Goal: Transaction & Acquisition: Purchase product/service

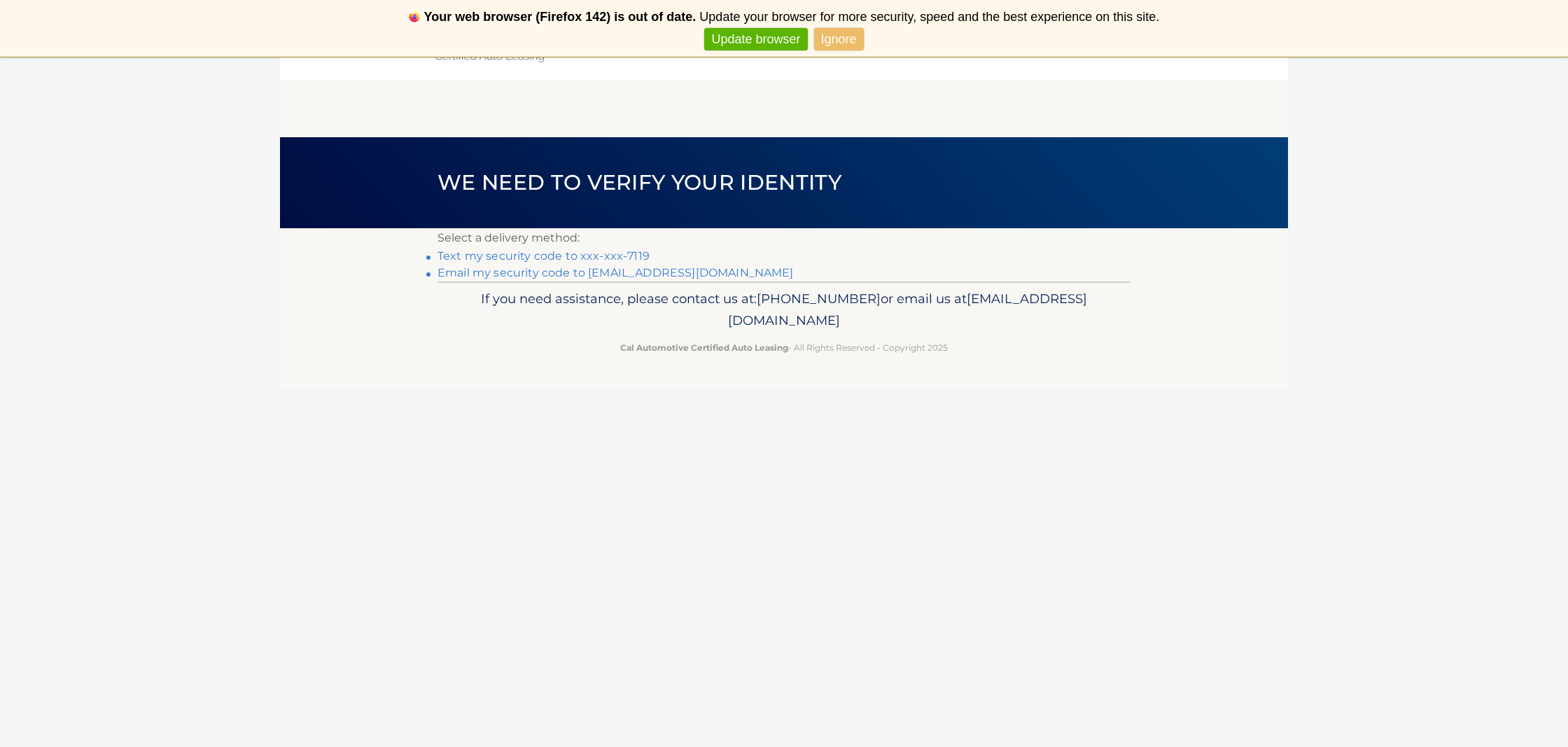
click at [509, 255] on link "Text my security code to xxx-xxx-7119" at bounding box center [543, 255] width 212 height 13
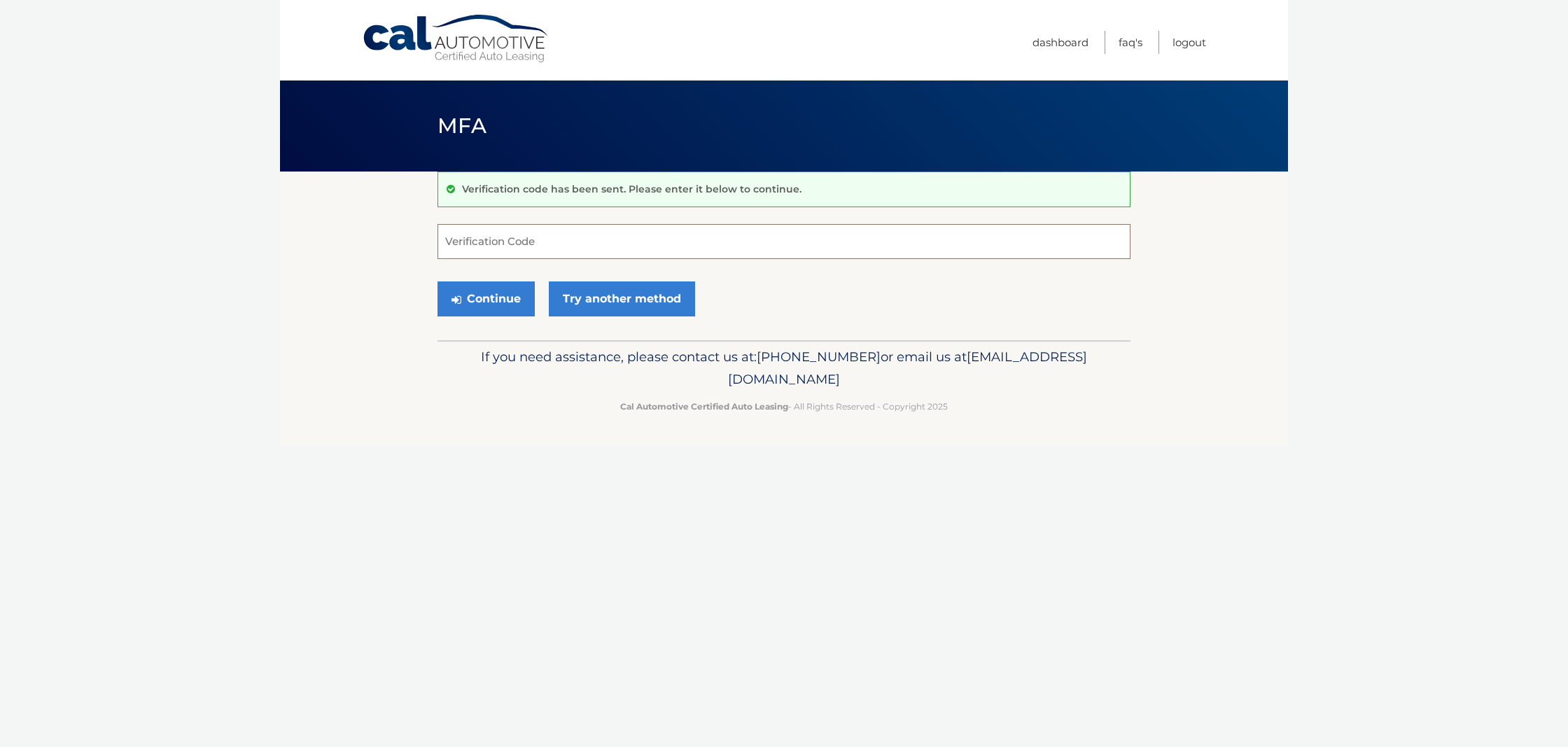
click at [509, 244] on input "Verification Code" at bounding box center [784, 242] width 693 height 35
type input "535839"
click at [488, 295] on button "Continue" at bounding box center [485, 299] width 97 height 35
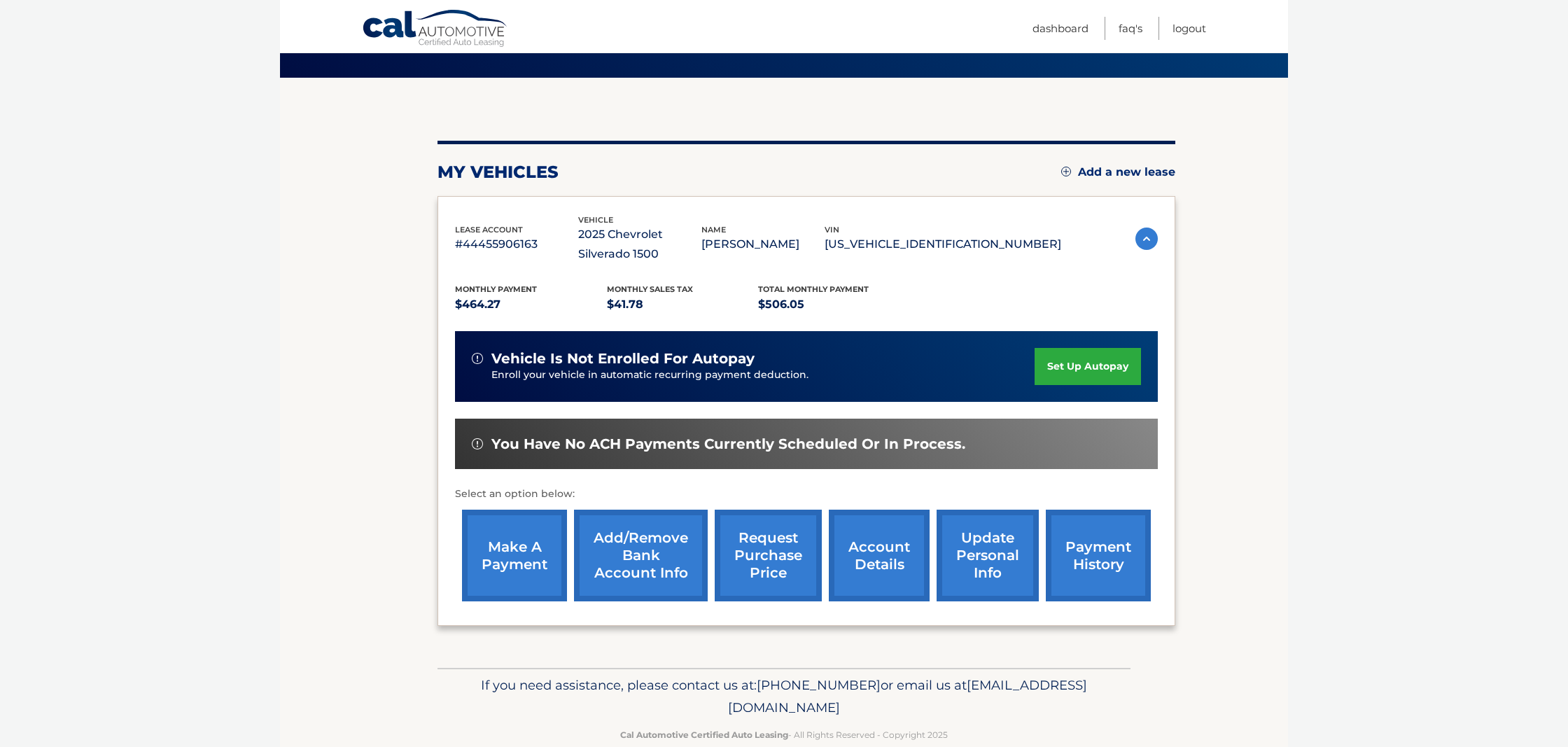
scroll to position [85, 0]
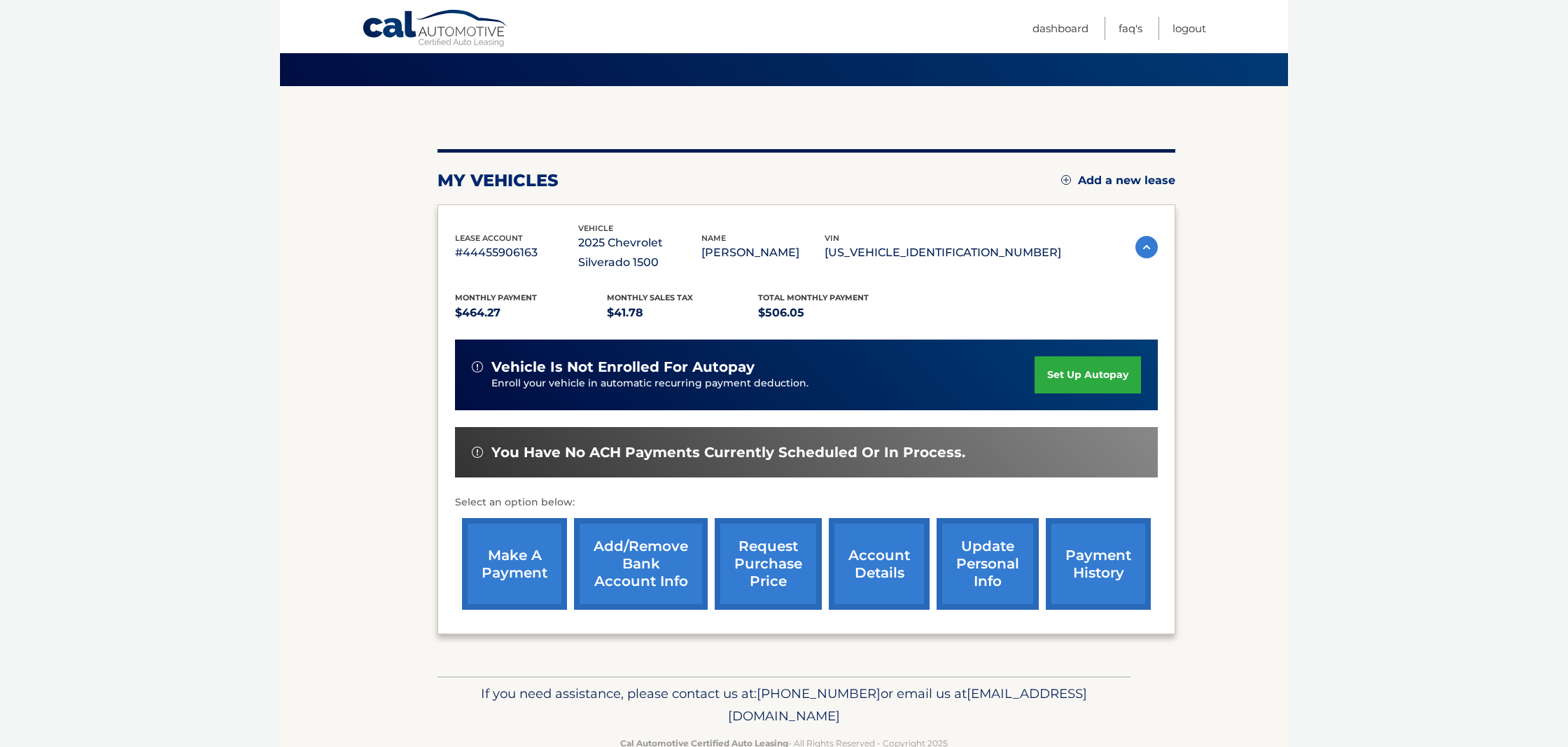
click at [549, 566] on link "make a payment" at bounding box center [514, 563] width 105 height 92
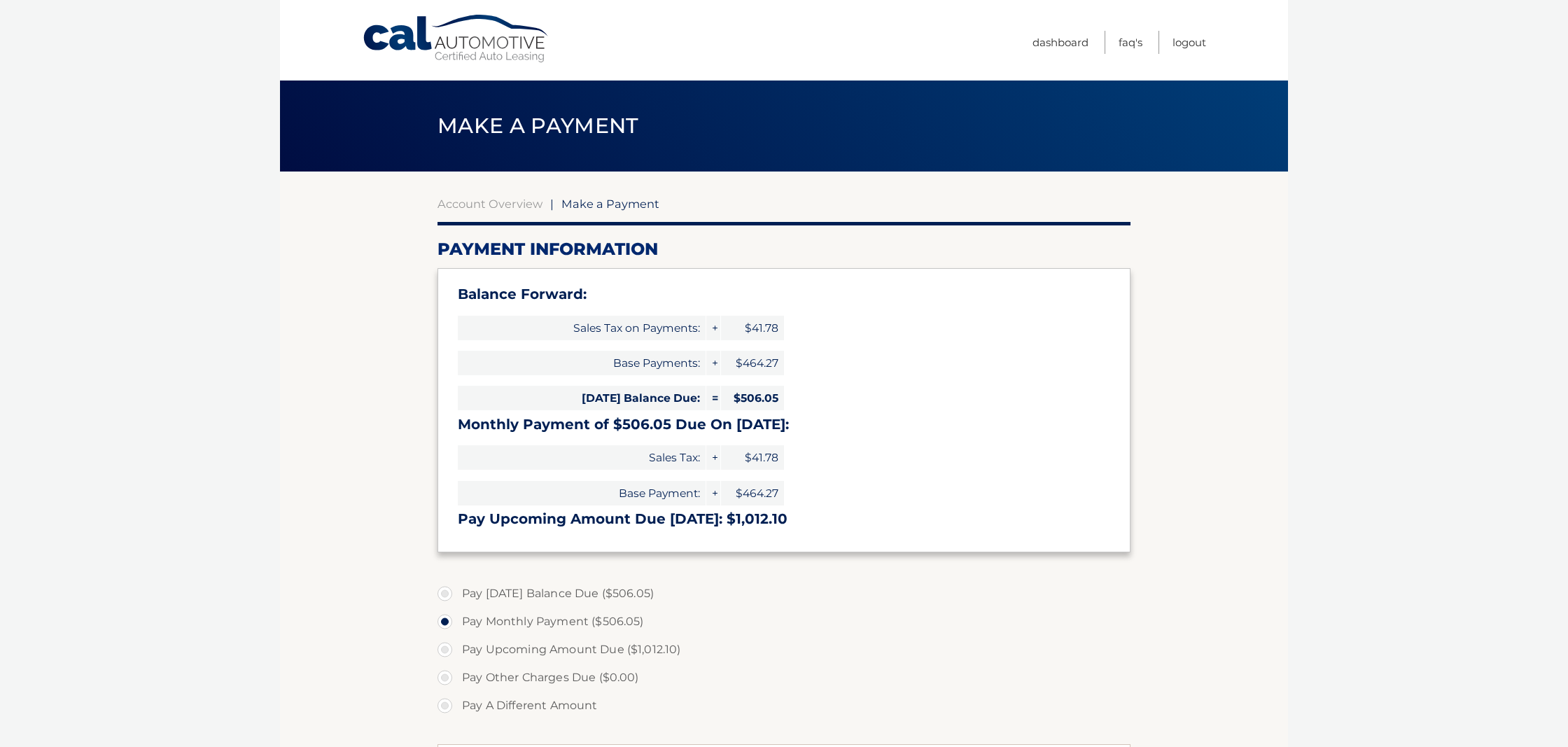
select select "MzE5MDdkYzQtM2IxNC00YmE1LWE0ZjUtMWU2NGY1MzQ1MTcy"
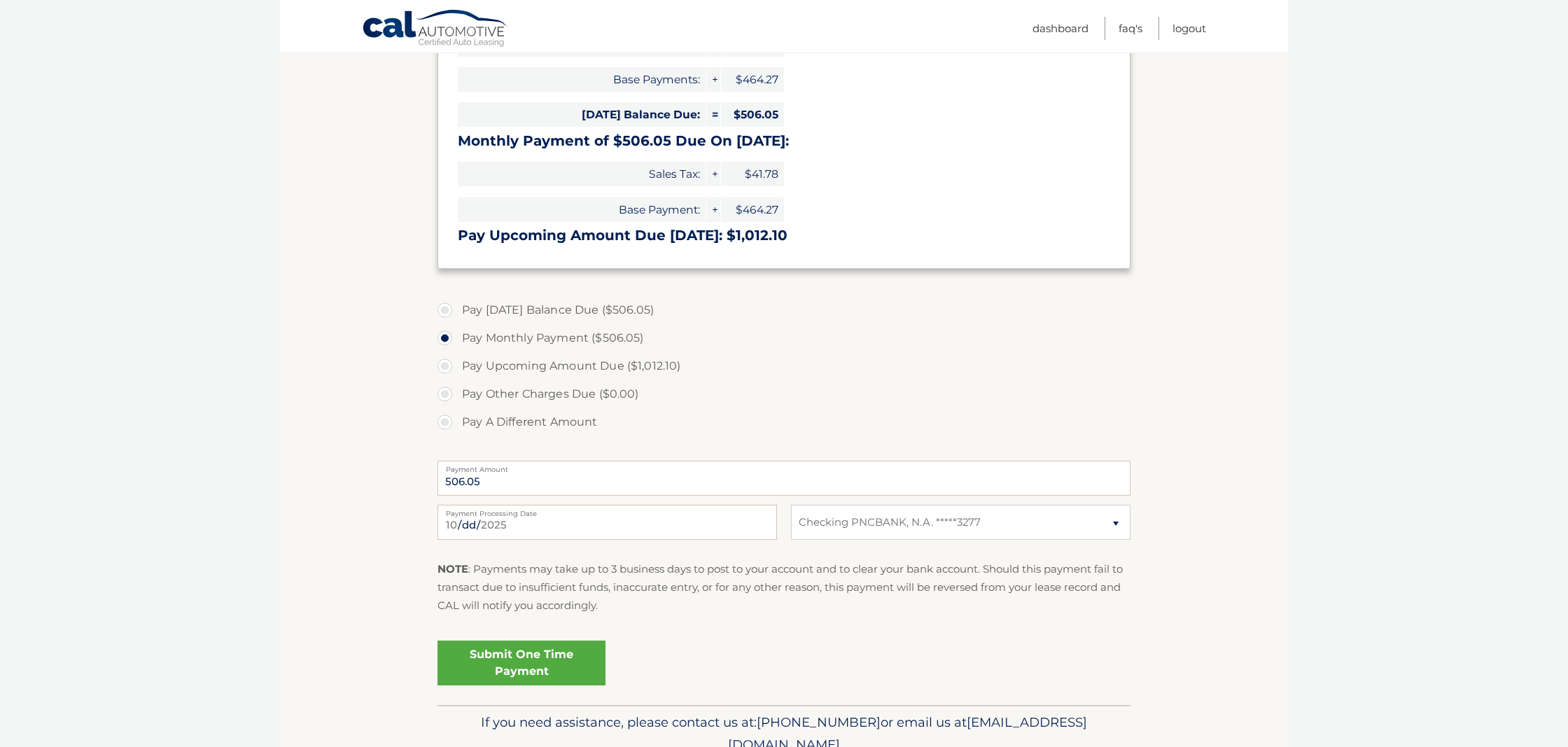
scroll to position [291, 0]
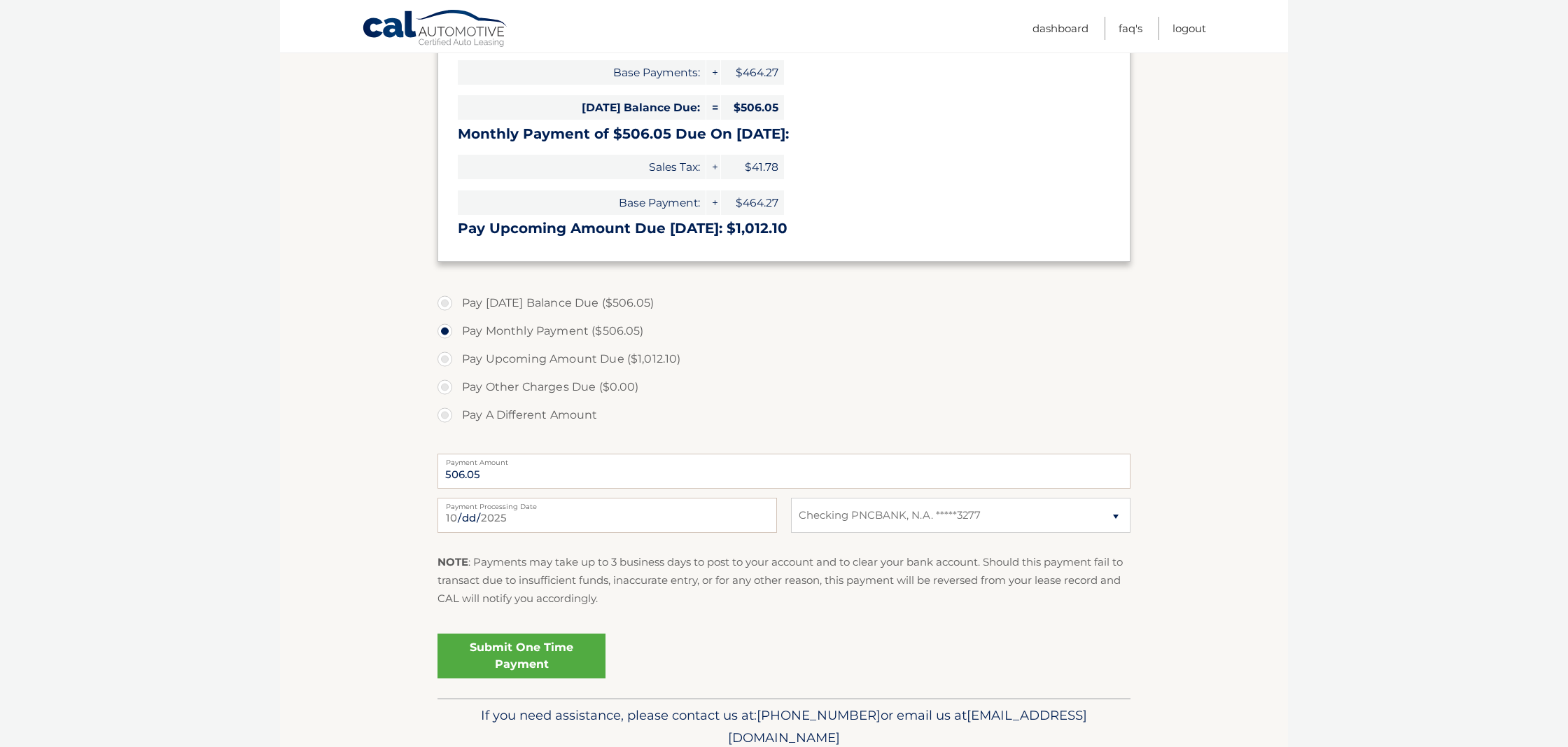
click at [535, 666] on link "Submit One Time Payment" at bounding box center [521, 655] width 168 height 44
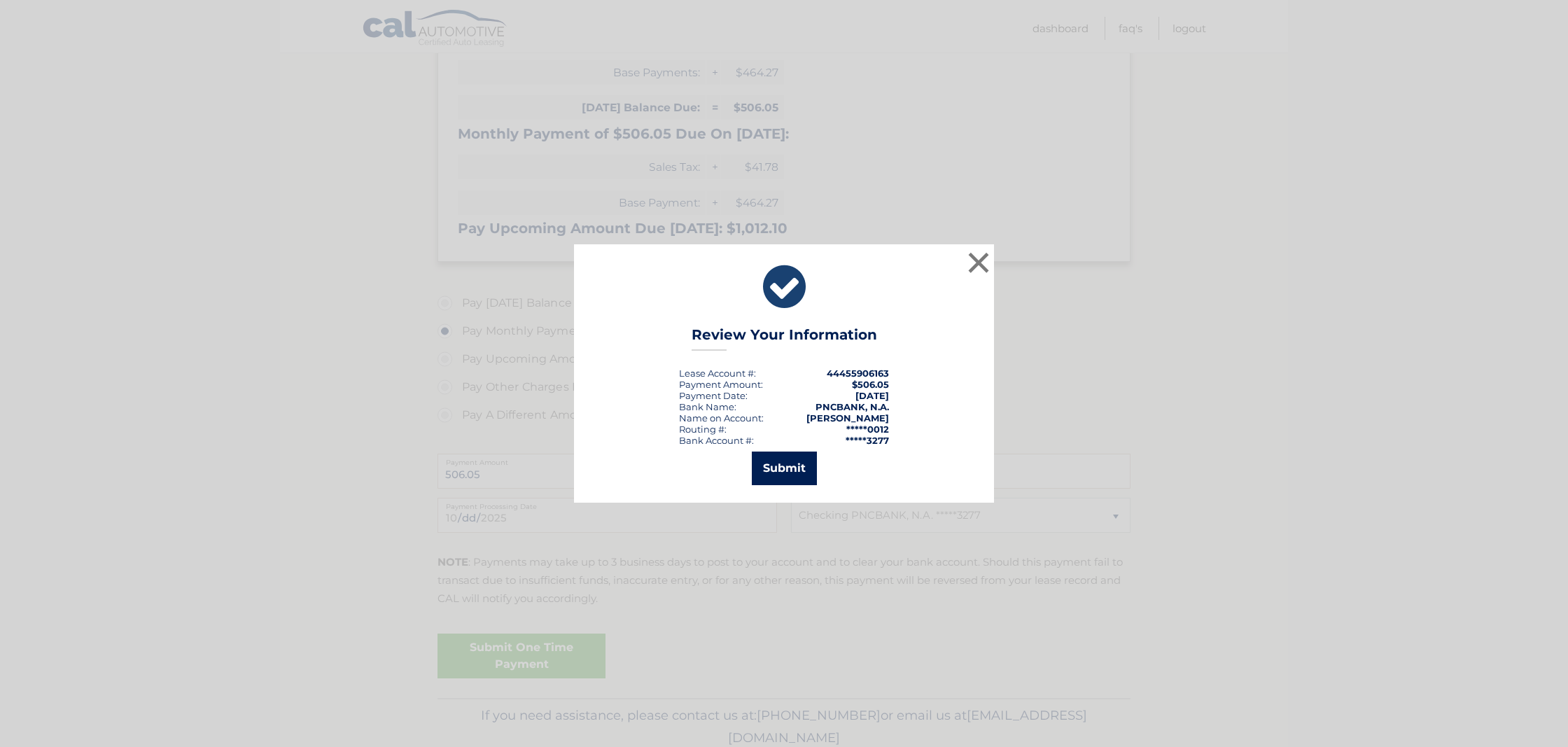
click at [788, 467] on button "Submit" at bounding box center [784, 468] width 65 height 33
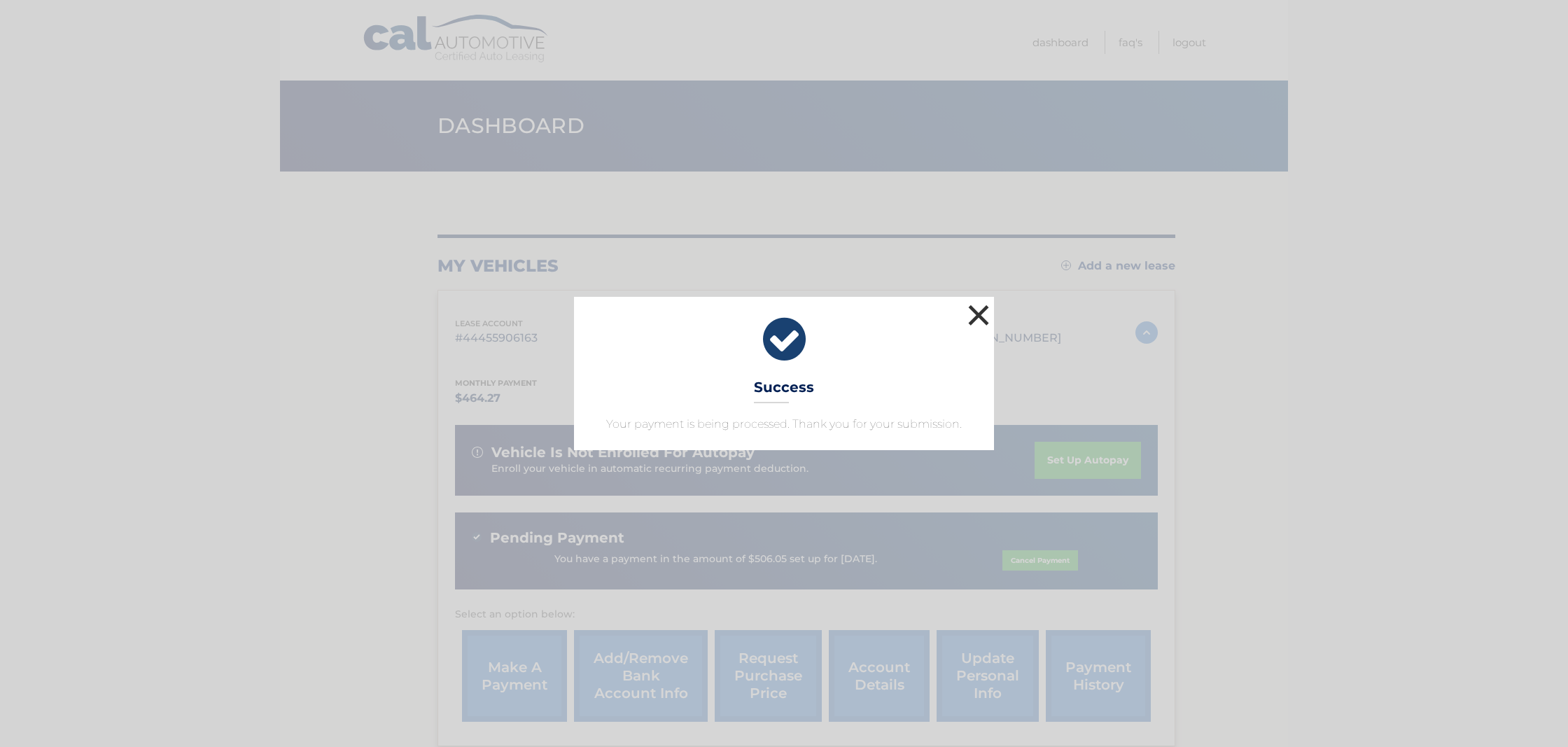
click at [974, 313] on button "×" at bounding box center [979, 315] width 28 height 28
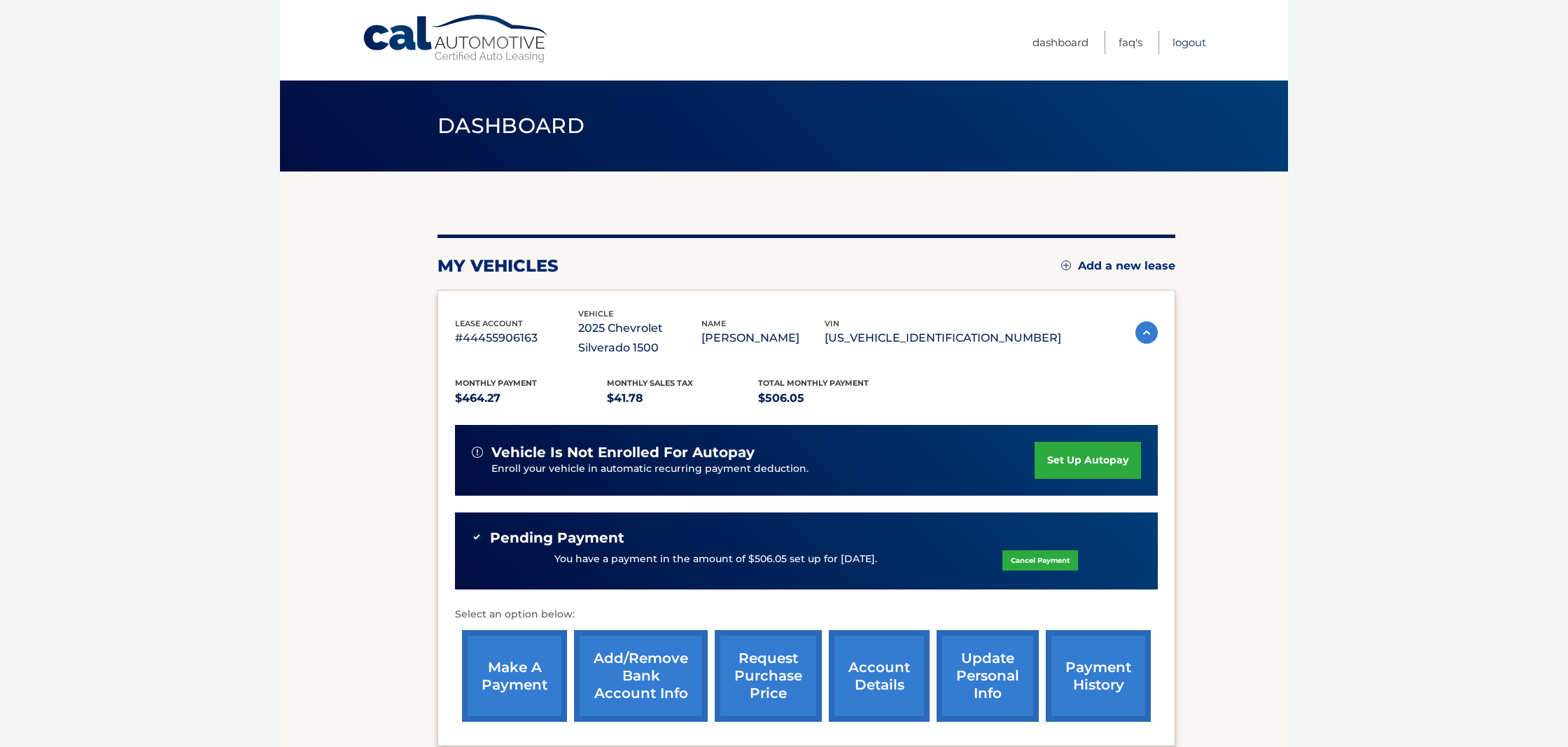
click at [1192, 44] on link "Logout" at bounding box center [1189, 42] width 33 height 23
